Goal: Task Accomplishment & Management: Manage account settings

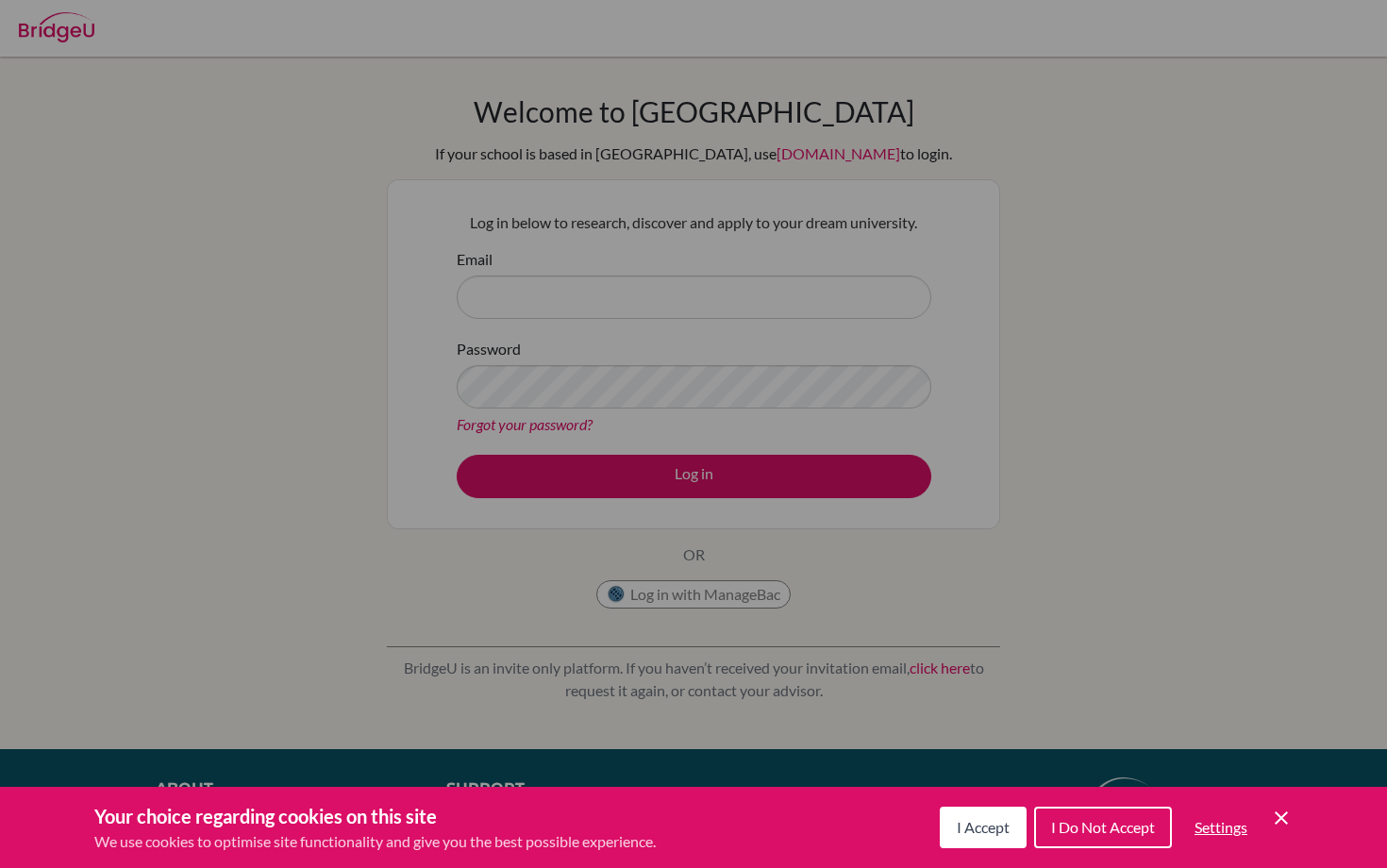
click at [968, 831] on span "I Accept" at bounding box center [982, 827] width 53 height 18
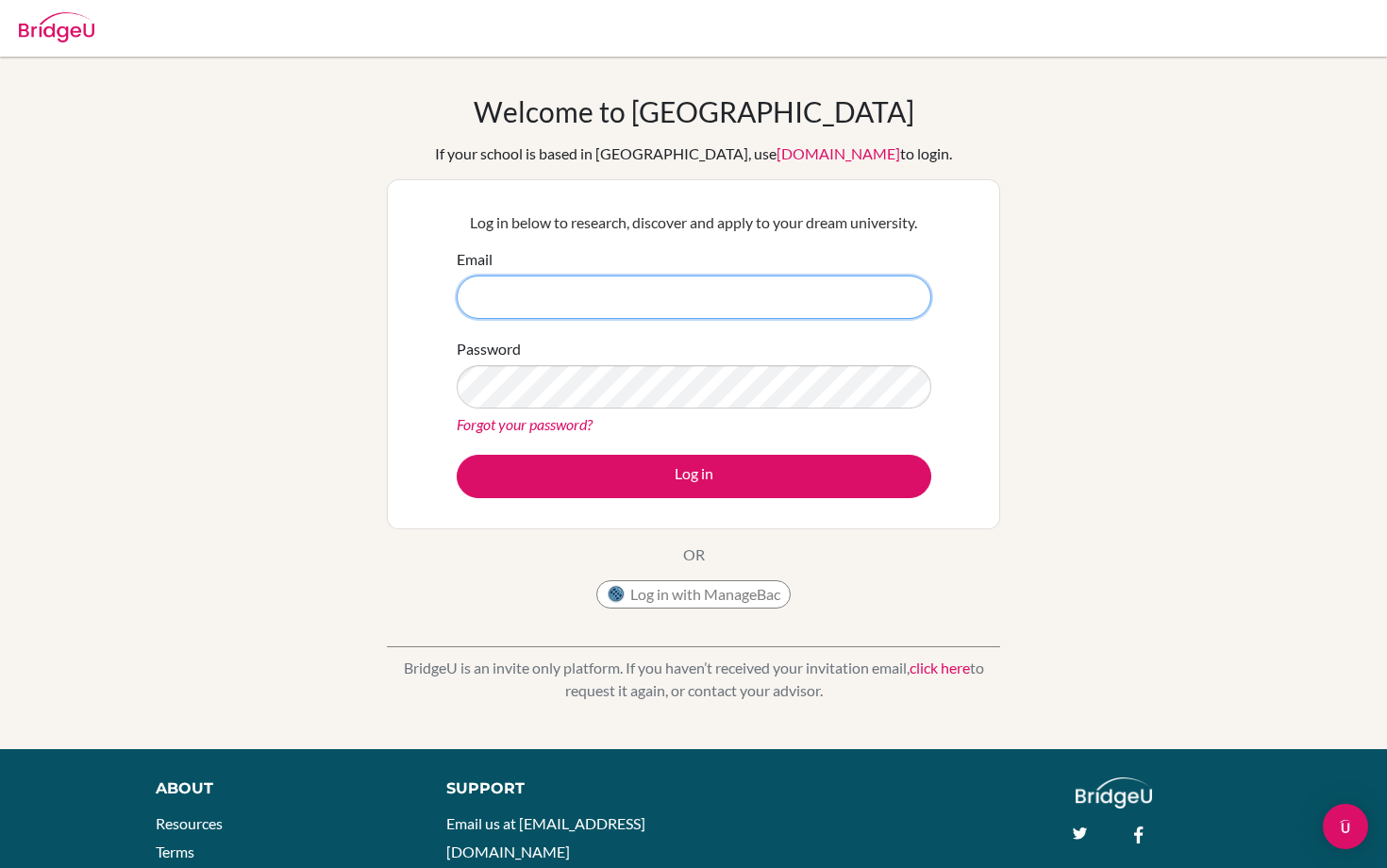
click at [607, 303] on input "Email" at bounding box center [694, 297] width 475 height 43
click at [565, 413] on div "Forgot your password?" at bounding box center [694, 425] width 475 height 23
click at [565, 417] on link "Forgot your password?" at bounding box center [524, 424] width 136 height 18
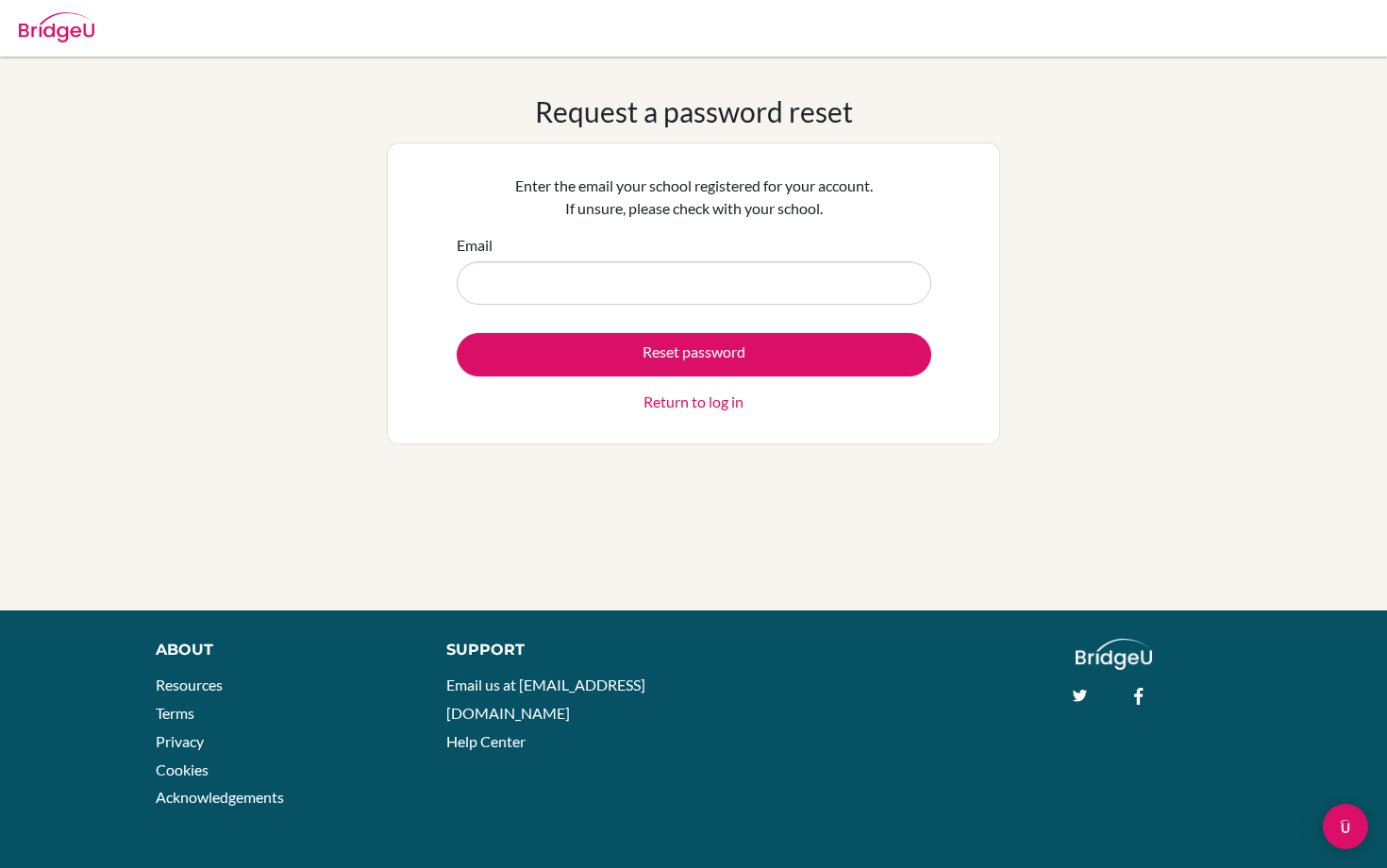
click at [667, 291] on input "Email" at bounding box center [694, 283] width 475 height 43
type input "saku.yamada@acsinternational.edu.sg"
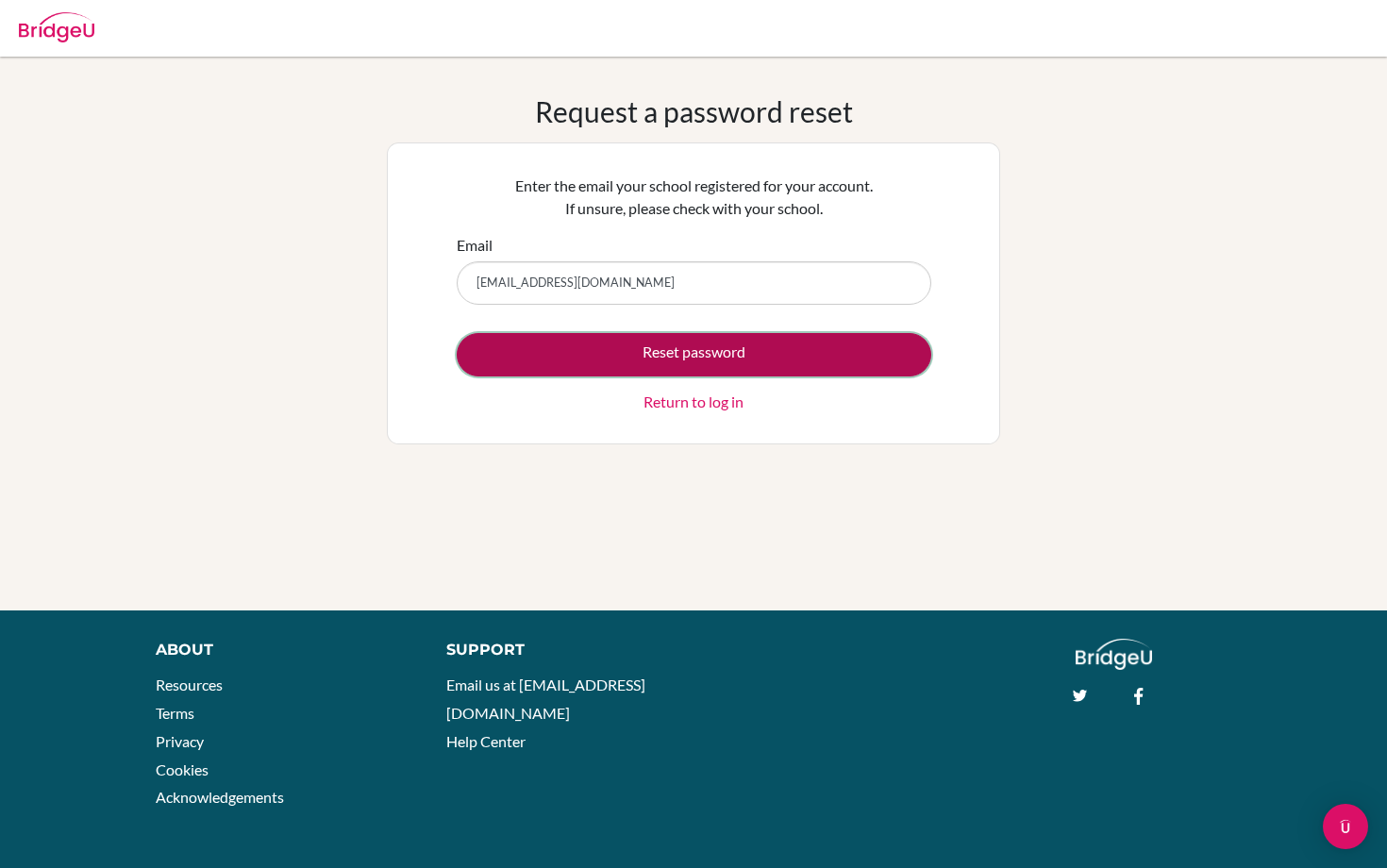
click at [643, 339] on button "Reset password" at bounding box center [694, 355] width 475 height 43
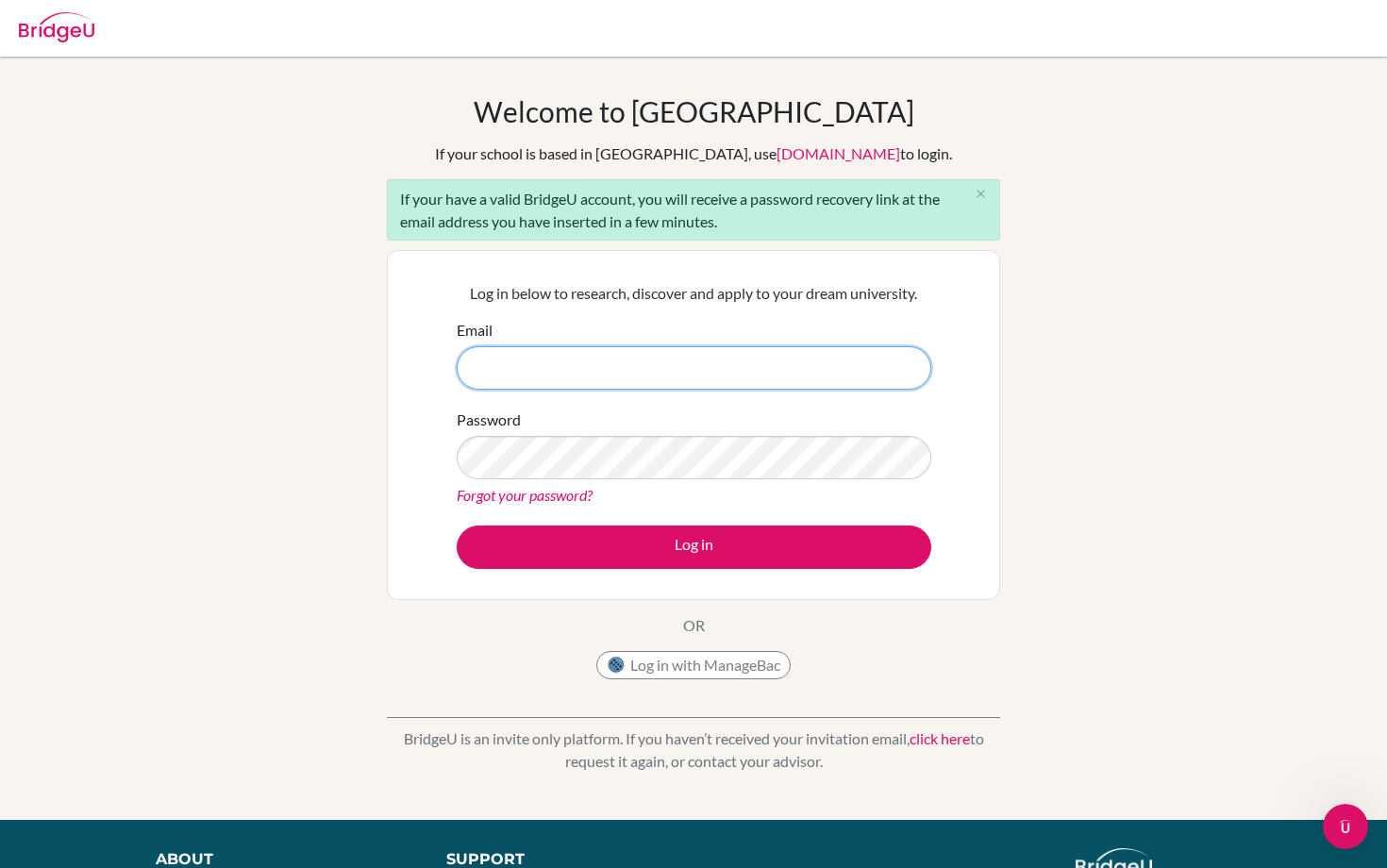
click at [613, 353] on input "Email" at bounding box center [694, 367] width 475 height 43
type input "saku.yamada@acsinternational.edu.sg"
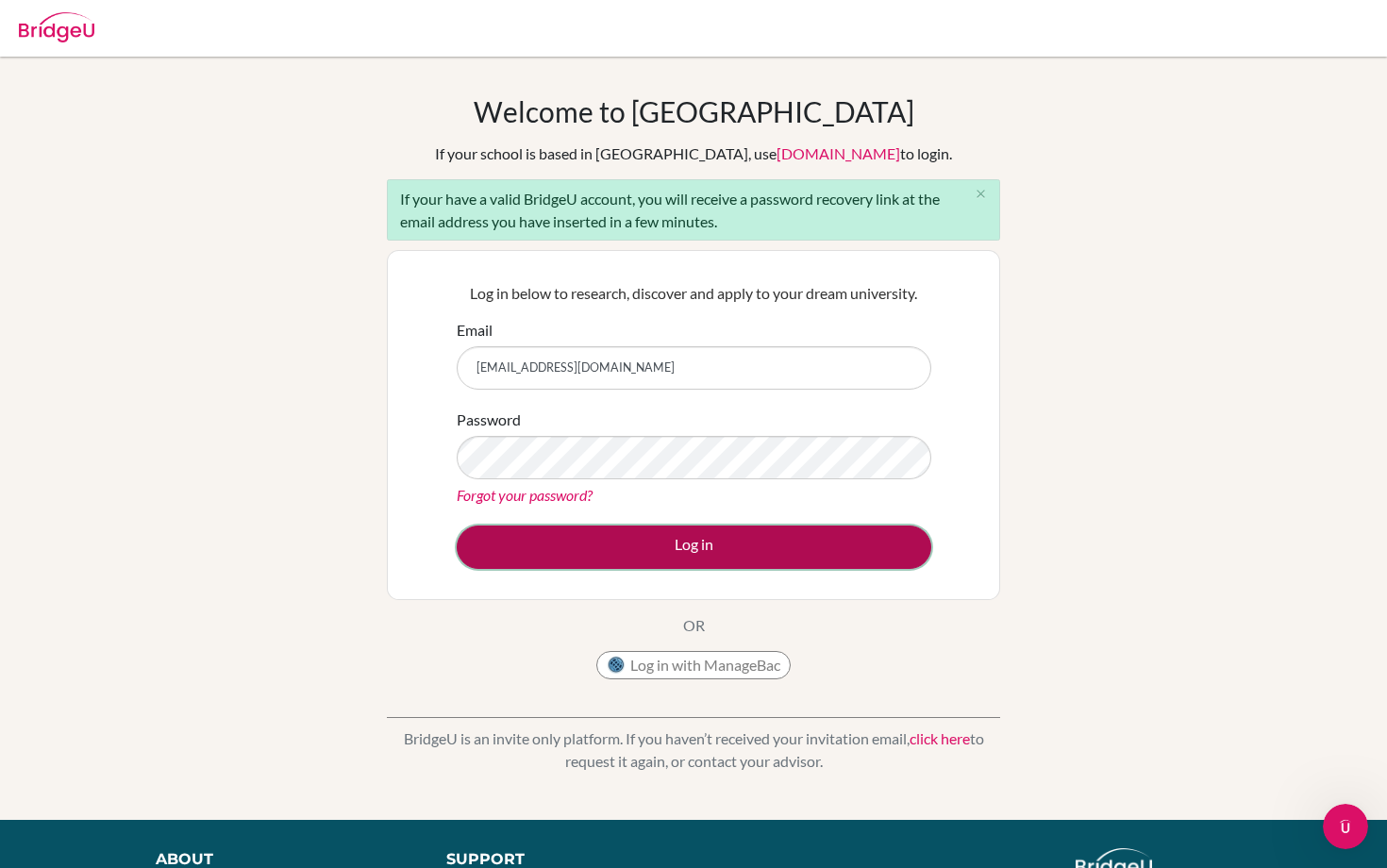
click at [500, 543] on button "Log in" at bounding box center [694, 547] width 475 height 43
